Goal: Information Seeking & Learning: Learn about a topic

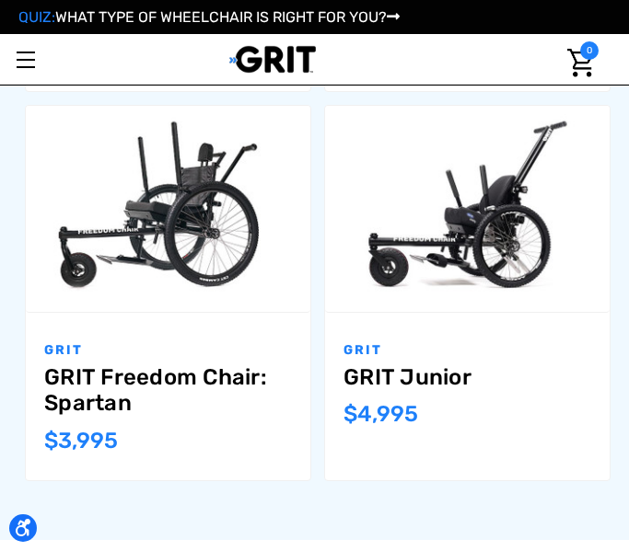
scroll to position [881, 0]
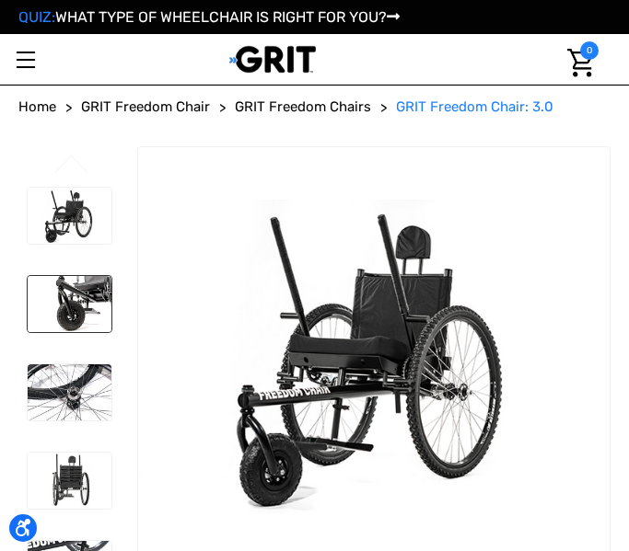
click at [92, 280] on img at bounding box center [70, 304] width 84 height 56
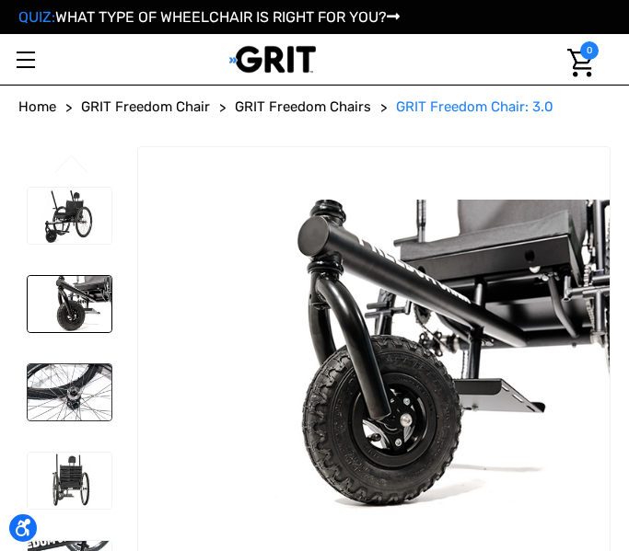
click at [81, 365] on img at bounding box center [70, 392] width 84 height 56
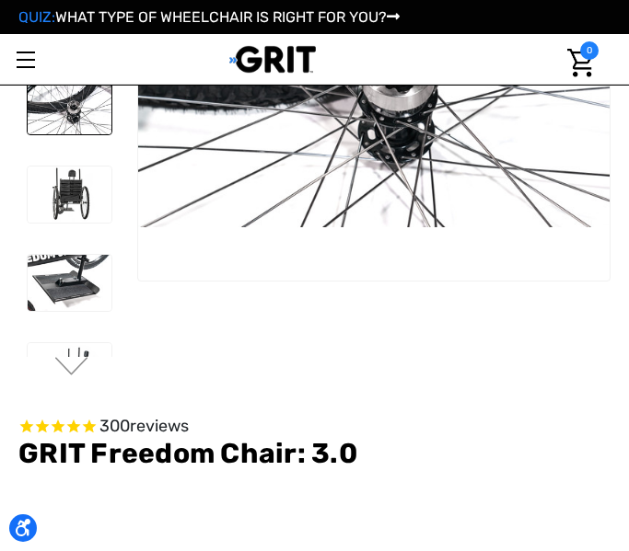
scroll to position [303, 0]
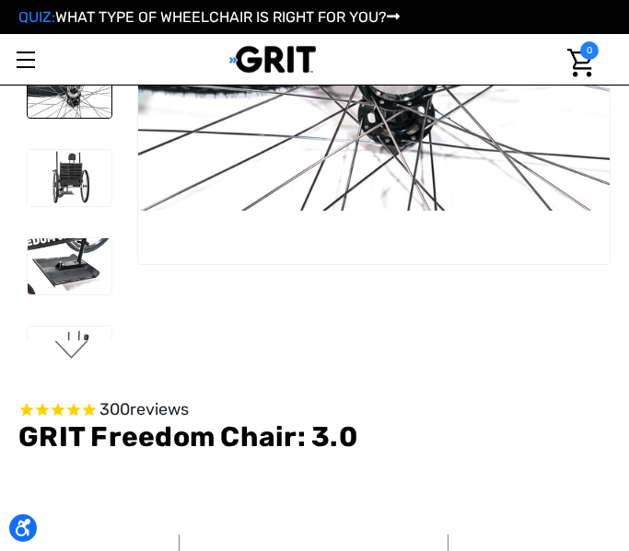
click at [64, 343] on button "Next" at bounding box center [71, 351] width 39 height 22
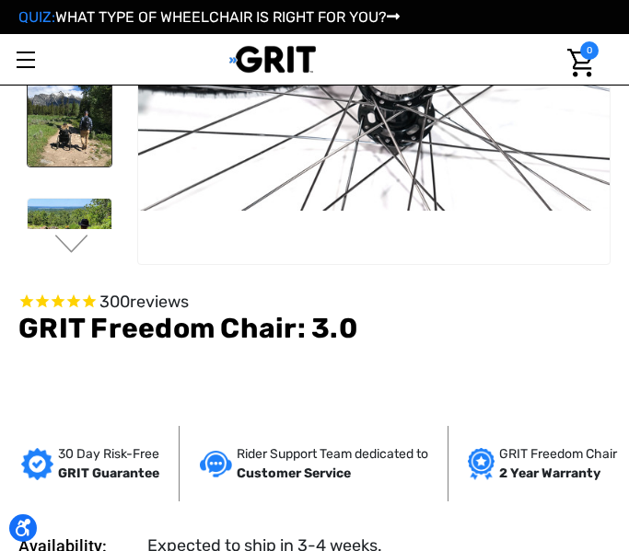
click at [73, 164] on img at bounding box center [70, 117] width 84 height 98
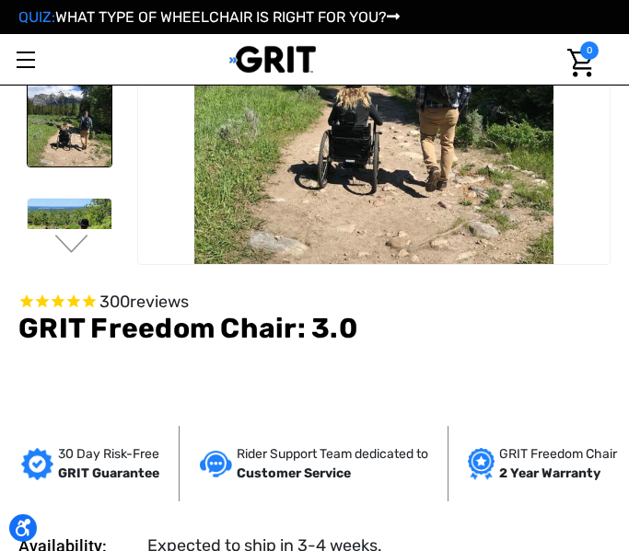
scroll to position [250, 0]
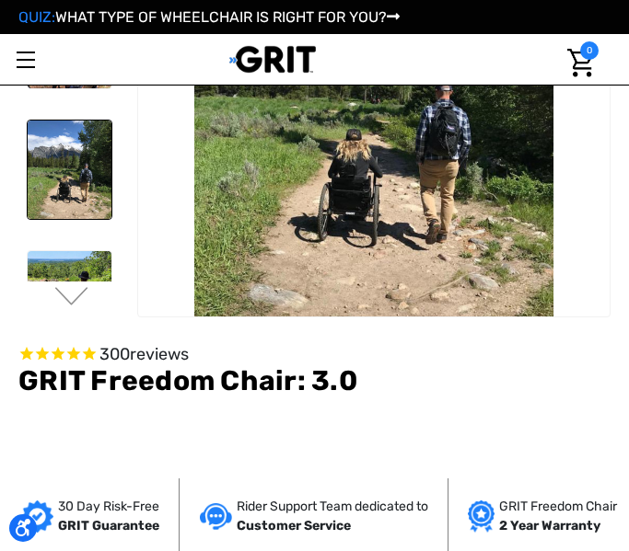
click at [59, 261] on img at bounding box center [70, 291] width 84 height 80
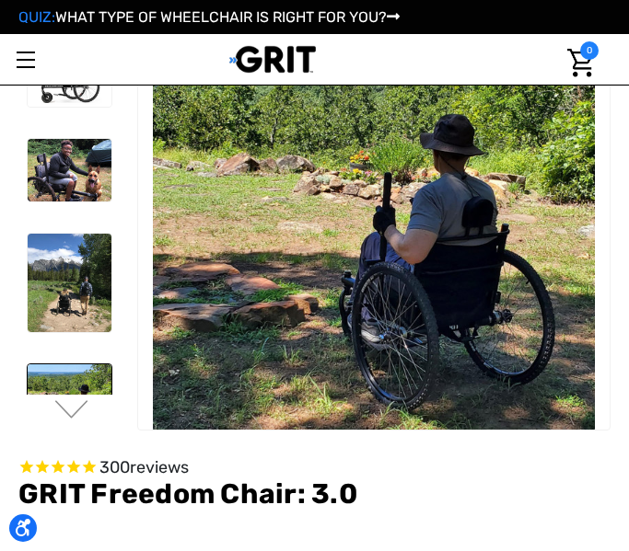
scroll to position [136, 0]
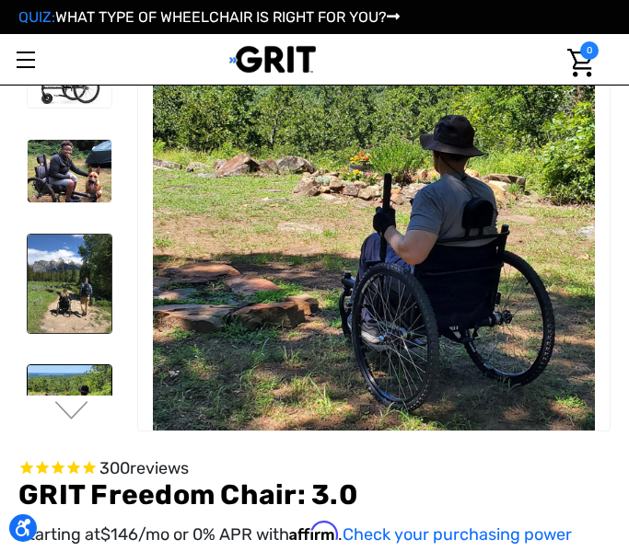
click at [83, 239] on img at bounding box center [70, 284] width 84 height 98
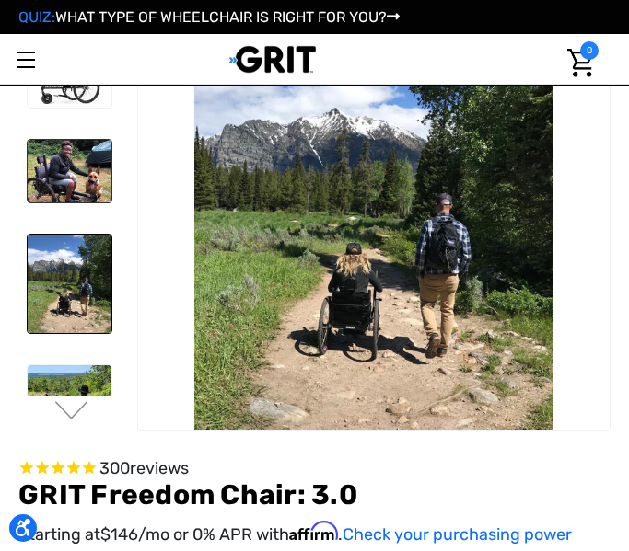
click at [79, 171] on img at bounding box center [70, 171] width 84 height 63
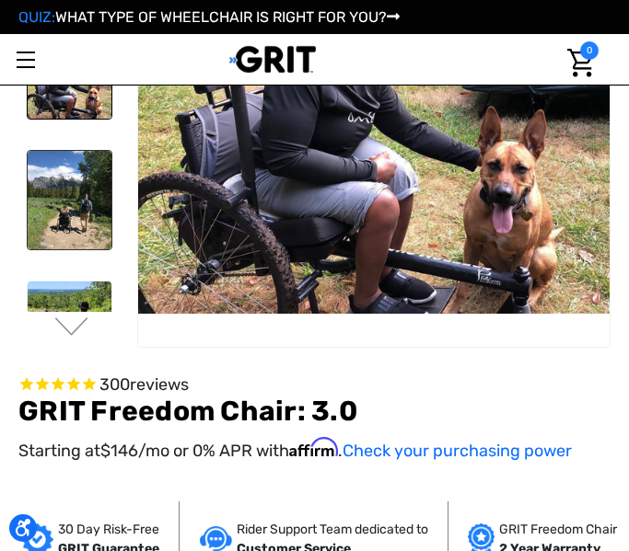
scroll to position [216, 0]
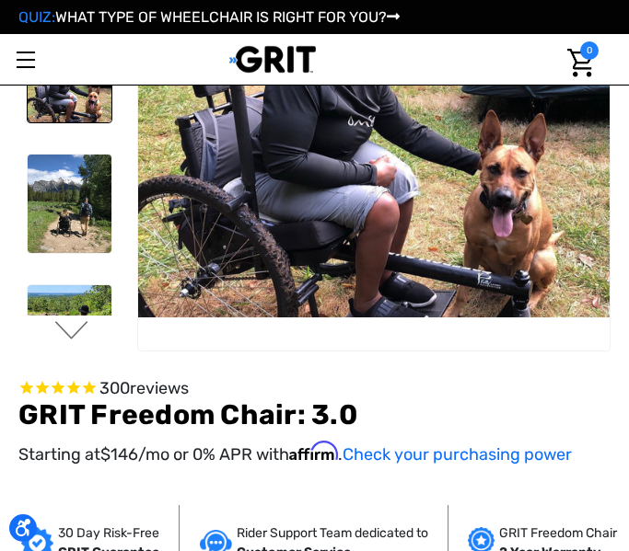
click at [71, 337] on button "Next" at bounding box center [71, 332] width 39 height 22
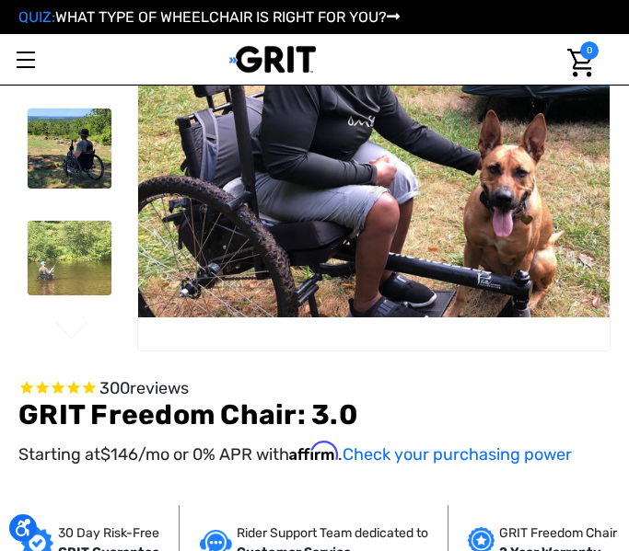
scroll to position [236, 0]
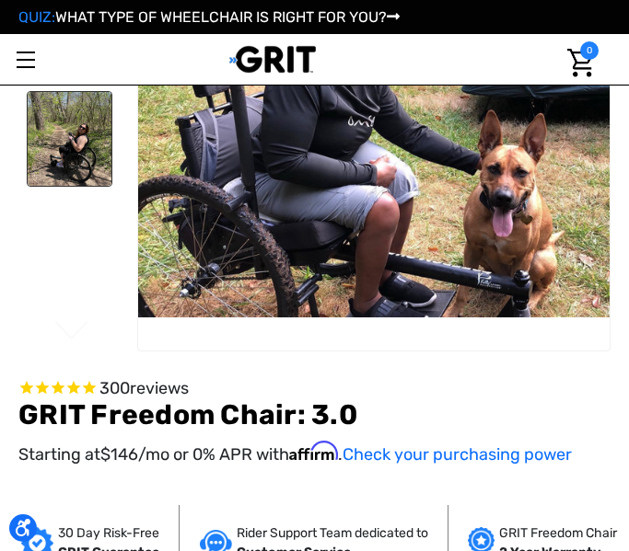
click at [60, 169] on img at bounding box center [70, 139] width 84 height 95
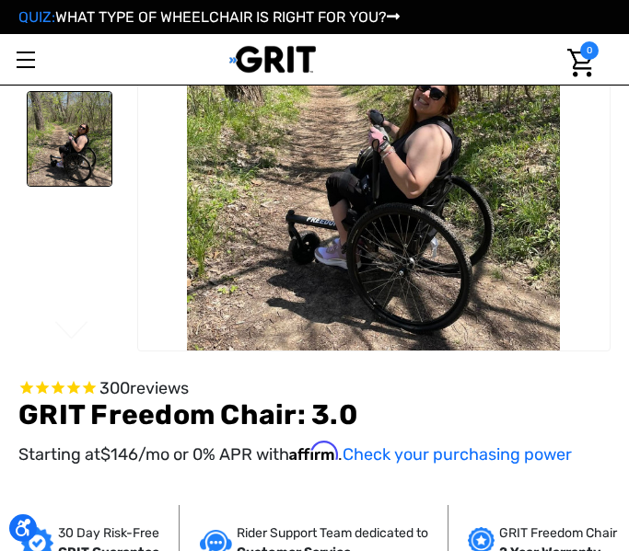
scroll to position [184, 0]
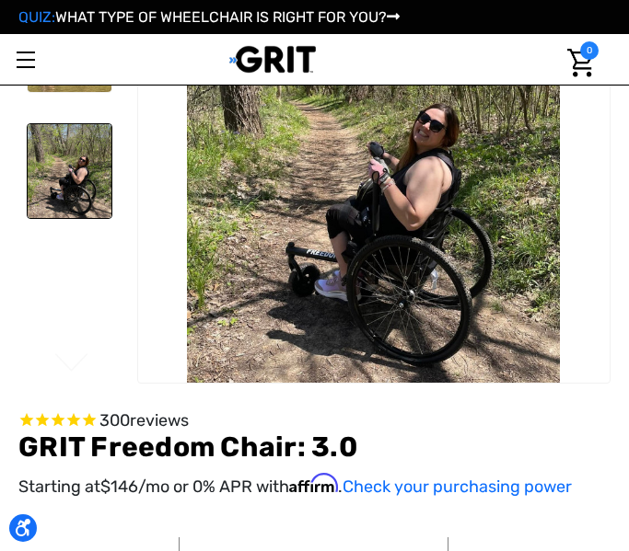
click at [96, 271] on div at bounding box center [68, 170] width 100 height 353
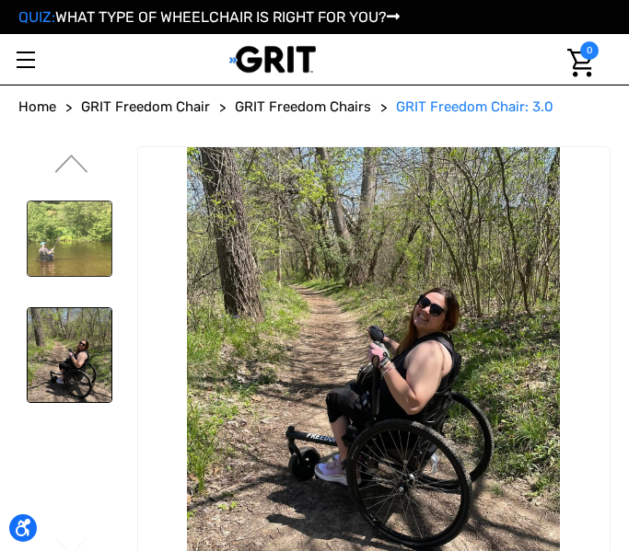
click at [67, 224] on img at bounding box center [70, 239] width 84 height 75
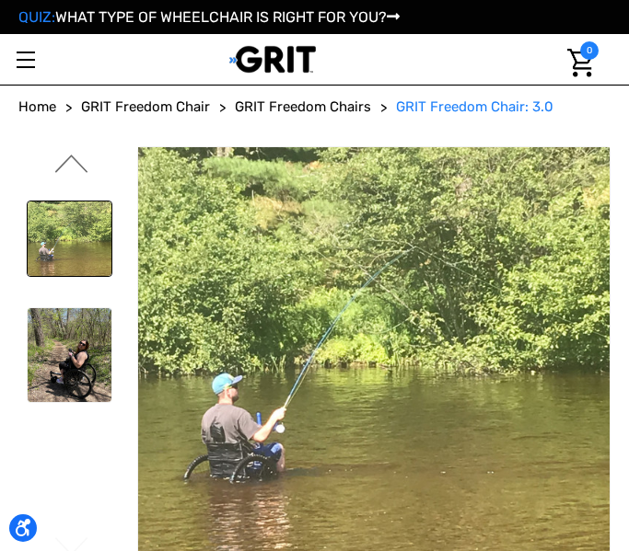
click at [69, 155] on button "Previous" at bounding box center [71, 166] width 39 height 22
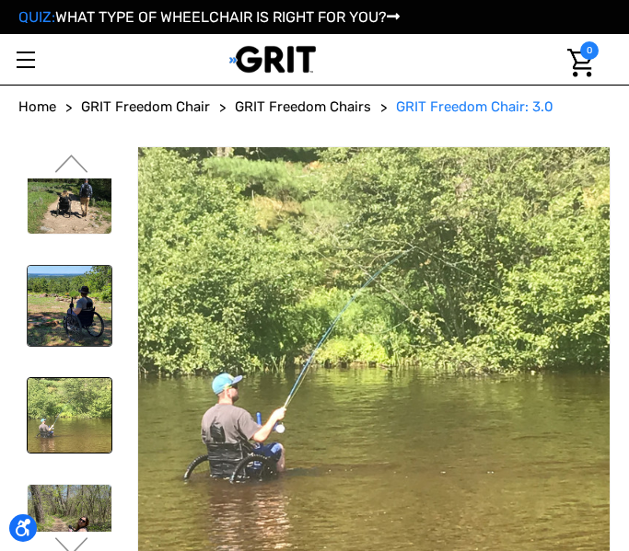
click at [85, 299] on img at bounding box center [70, 306] width 84 height 80
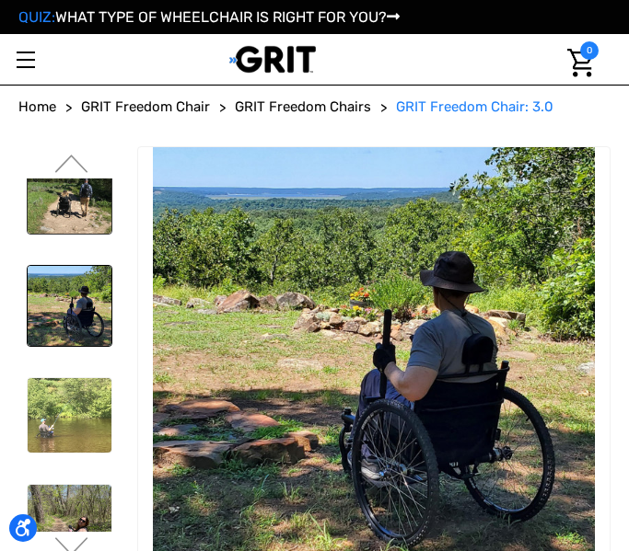
click at [63, 225] on img at bounding box center [70, 184] width 84 height 98
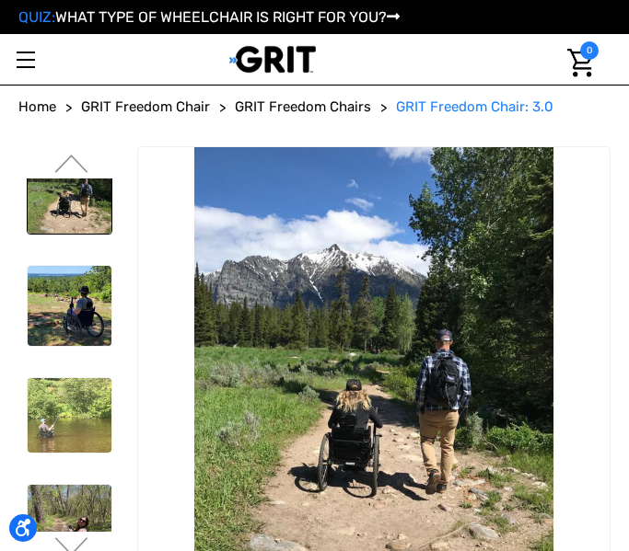
click at [71, 156] on button "Previous" at bounding box center [71, 166] width 39 height 22
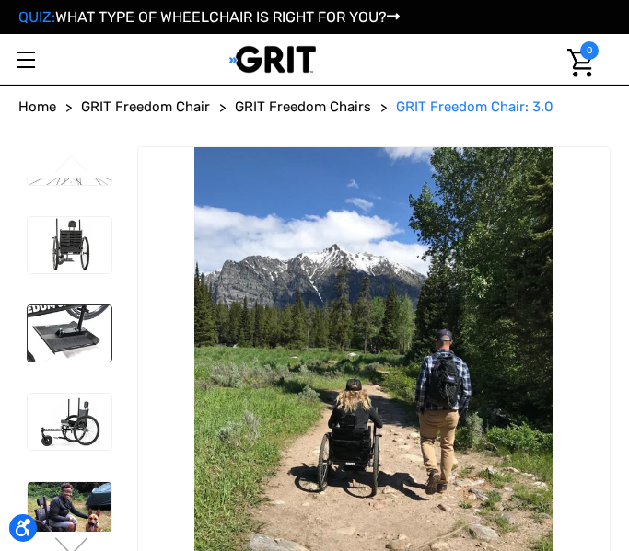
scroll to position [8, 0]
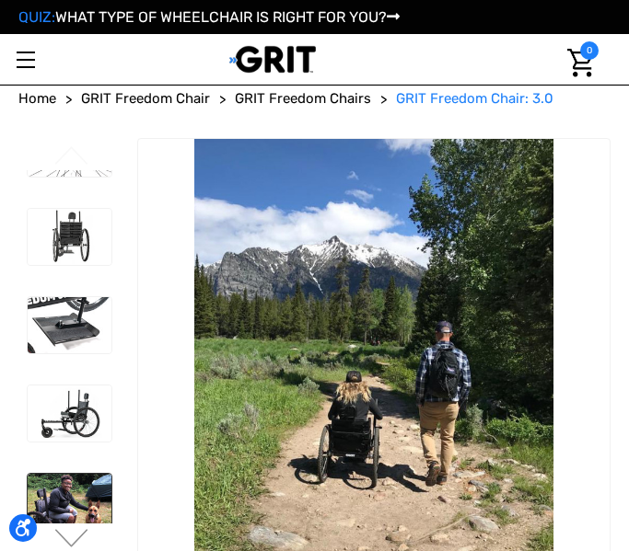
click at [59, 485] on img at bounding box center [70, 505] width 84 height 63
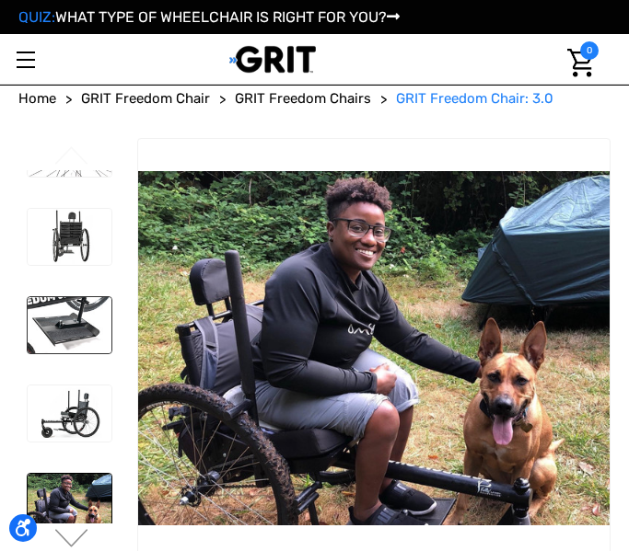
click at [83, 323] on img at bounding box center [70, 325] width 84 height 56
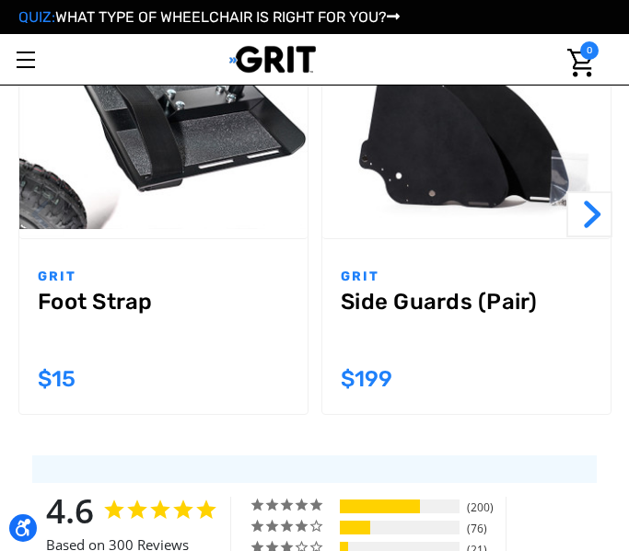
scroll to position [2054, 0]
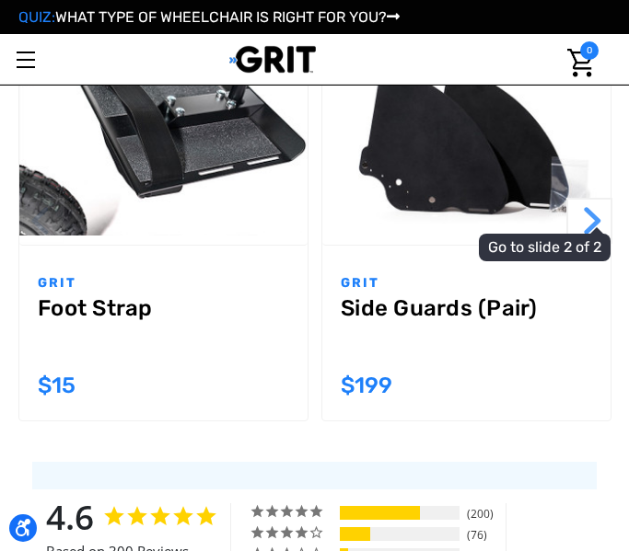
click at [604, 215] on button "Next" at bounding box center [589, 221] width 46 height 46
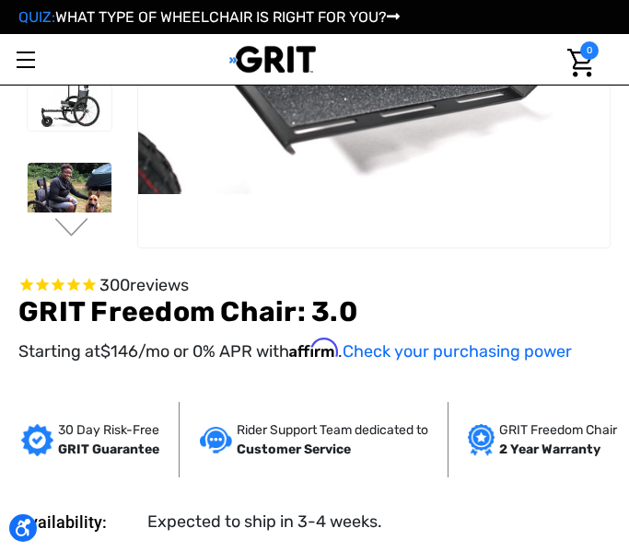
scroll to position [0, 0]
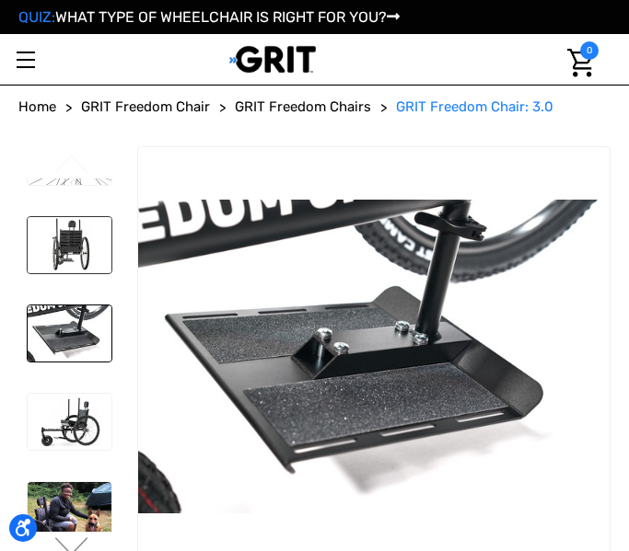
click at [91, 258] on img at bounding box center [70, 245] width 84 height 56
